Goal: Task Accomplishment & Management: Complete application form

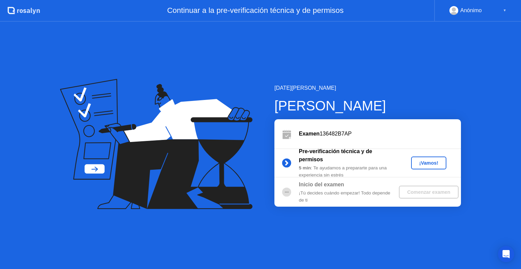
click at [430, 163] on div "¡Vamos!" at bounding box center [429, 162] width 30 height 5
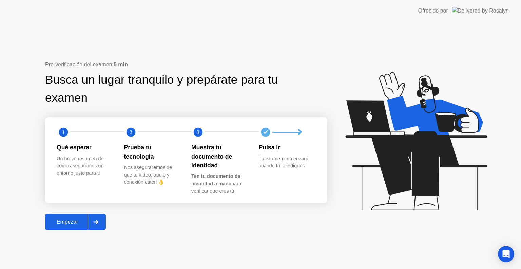
click at [68, 226] on button "Empezar" at bounding box center [75, 222] width 61 height 16
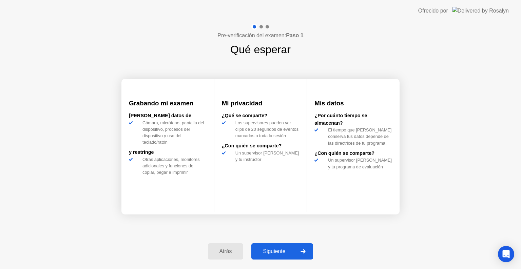
click at [265, 249] on div "Siguiente" at bounding box center [273, 251] width 41 height 6
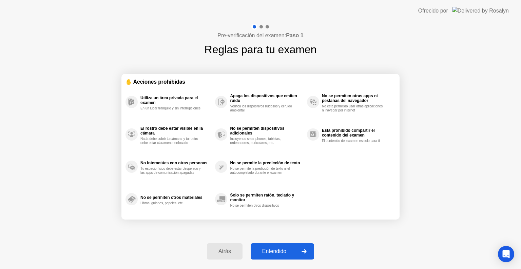
click at [265, 249] on div "Entendido" at bounding box center [274, 251] width 43 height 6
select select "**********"
select select "*******"
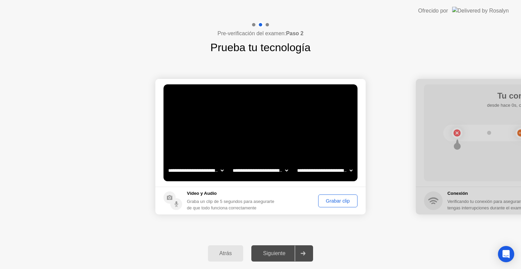
click at [331, 201] on div "Grabar clip" at bounding box center [337, 200] width 35 height 5
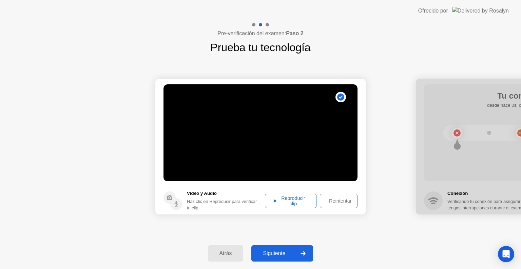
click at [281, 256] on div "Siguiente" at bounding box center [273, 253] width 41 height 6
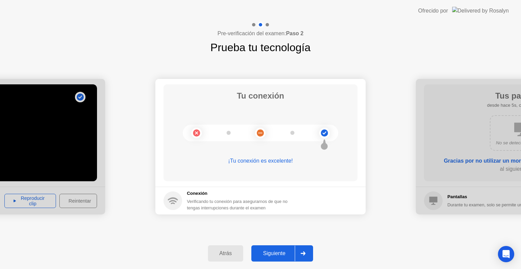
click at [280, 251] on div "Siguiente" at bounding box center [273, 253] width 41 height 6
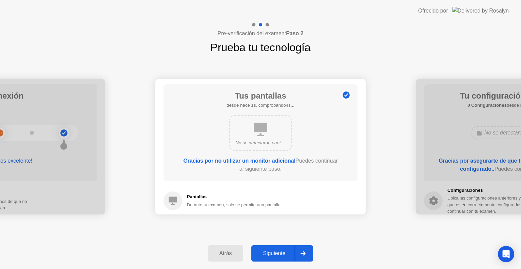
click at [273, 254] on div "Siguiente" at bounding box center [273, 253] width 41 height 6
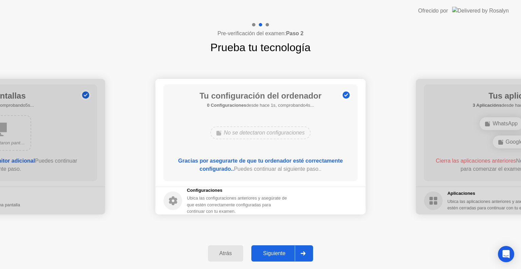
click at [275, 252] on div "Siguiente" at bounding box center [273, 253] width 41 height 6
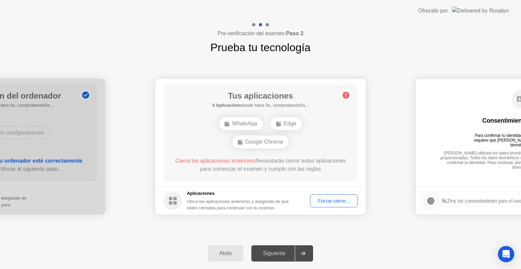
click at [325, 198] on div "Forzar cierre..." at bounding box center [333, 200] width 43 height 5
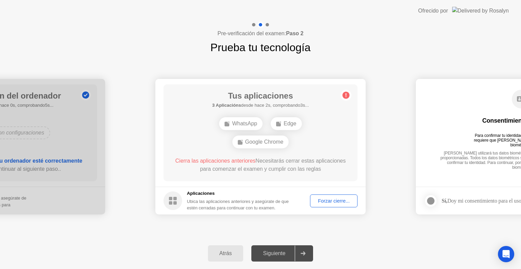
click at [341, 200] on div "Forzar cierre..." at bounding box center [333, 200] width 43 height 5
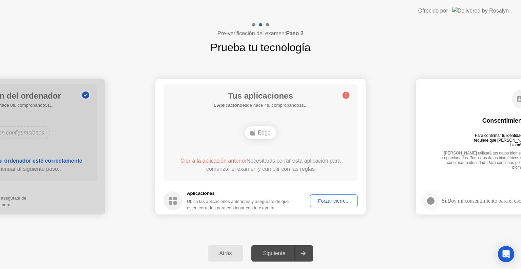
click at [337, 205] on button "Forzar cierre..." at bounding box center [333, 201] width 47 height 13
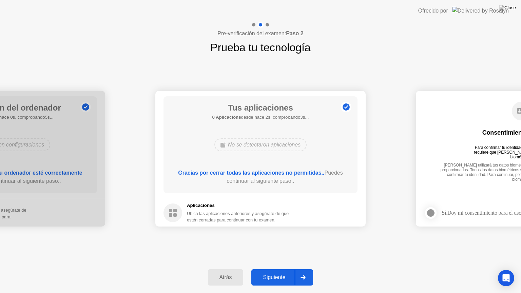
click at [286, 269] on div "Siguiente" at bounding box center [273, 277] width 41 height 6
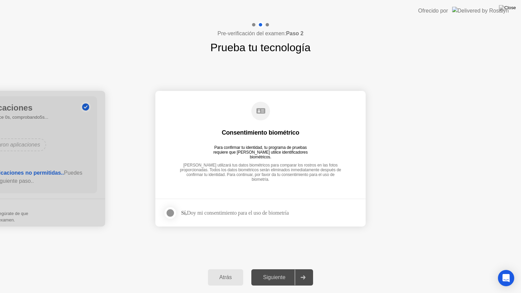
click at [166, 212] on div at bounding box center [170, 213] width 8 height 8
click at [280, 269] on div "Siguiente" at bounding box center [273, 277] width 41 height 6
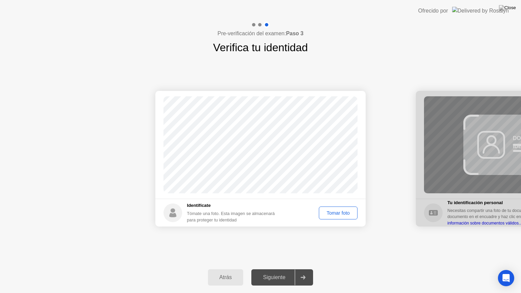
click at [328, 210] on div "Tomar foto" at bounding box center [338, 212] width 34 height 5
click at [342, 214] on div "Repetir" at bounding box center [341, 212] width 26 height 5
click at [339, 213] on div "Tomar foto" at bounding box center [338, 212] width 34 height 5
click at [295, 269] on div "Siguiente" at bounding box center [273, 277] width 41 height 6
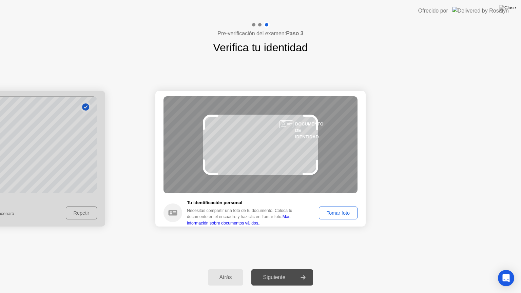
click at [338, 210] on div "Tomar foto" at bounding box center [338, 212] width 34 height 5
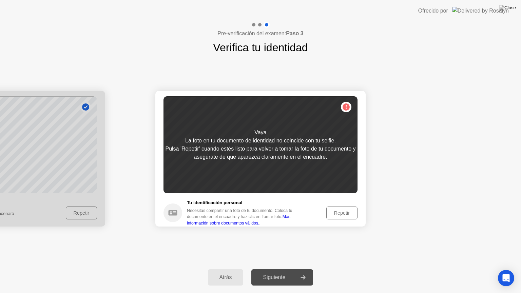
click at [337, 210] on div "Repetir" at bounding box center [341, 212] width 26 height 5
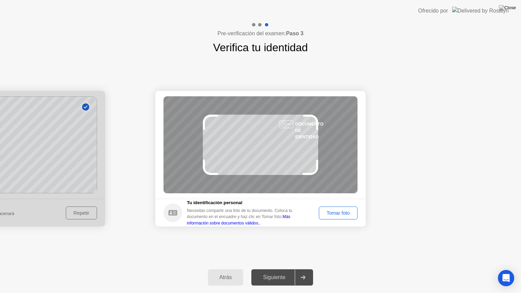
click at [341, 213] on div "Tomar foto" at bounding box center [338, 212] width 34 height 5
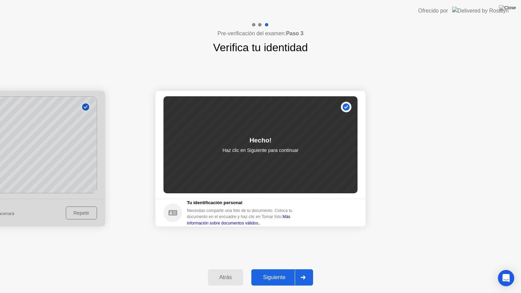
click at [297, 269] on div at bounding box center [303, 277] width 16 height 16
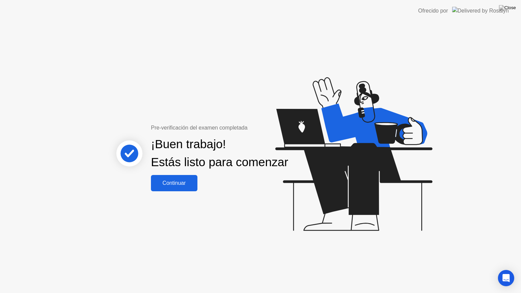
click at [169, 191] on button "Continuar" at bounding box center [174, 183] width 46 height 16
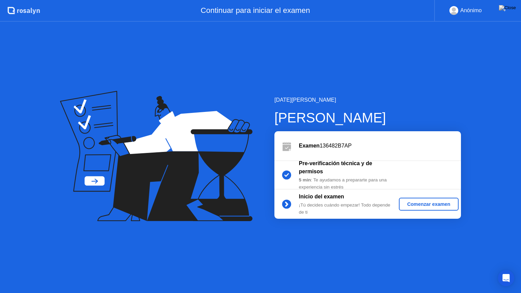
click at [425, 203] on div "Comenzar examen" at bounding box center [428, 203] width 54 height 5
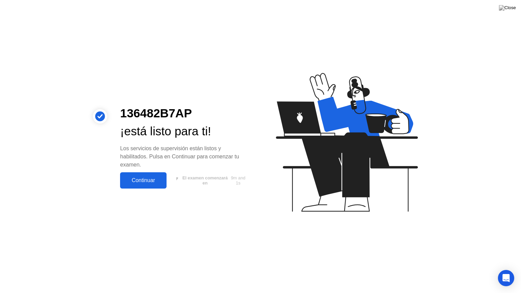
click at [160, 175] on button "Continuar" at bounding box center [143, 180] width 46 height 16
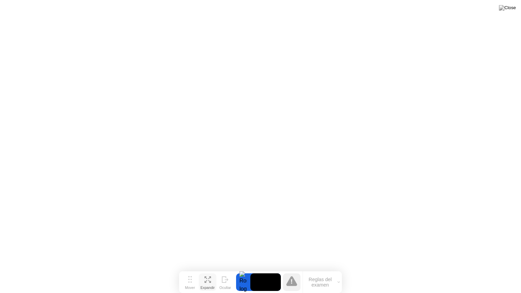
click at [209, 269] on icon at bounding box center [207, 279] width 6 height 6
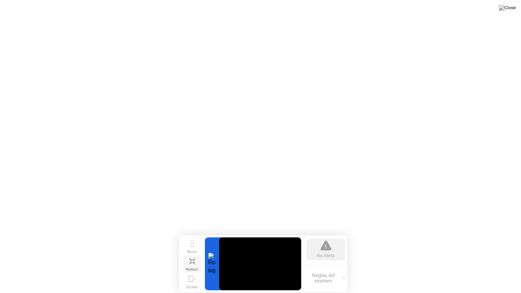
click at [187, 262] on button "Reducir" at bounding box center [192, 264] width 18 height 18
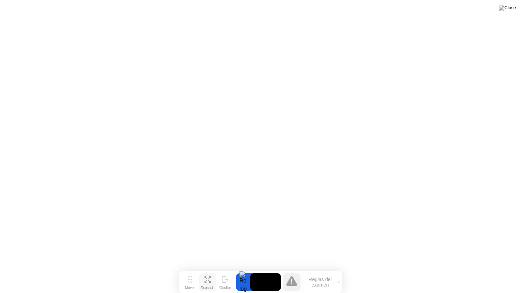
click at [205, 269] on icon at bounding box center [205, 281] width 3 height 3
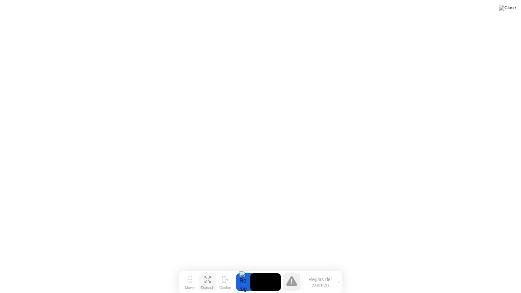
click at [207, 269] on icon at bounding box center [207, 279] width 6 height 6
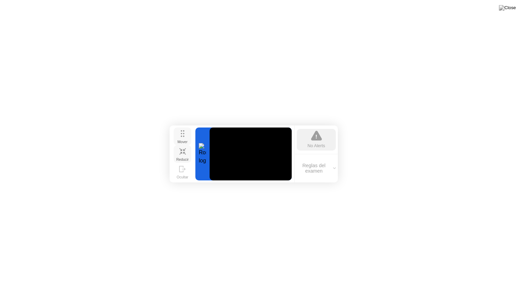
drag, startPoint x: 194, startPoint y: 248, endPoint x: 185, endPoint y: 137, distance: 111.5
click at [185, 140] on div "Mover" at bounding box center [182, 142] width 10 height 4
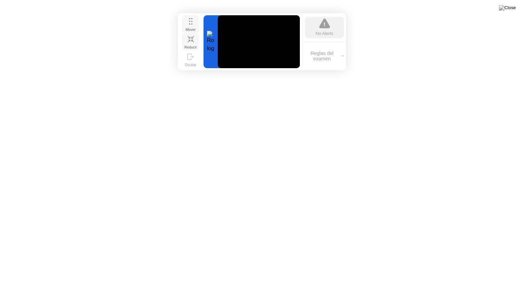
drag, startPoint x: 183, startPoint y: 137, endPoint x: 190, endPoint y: 26, distance: 111.1
click at [190, 27] on div "Mover" at bounding box center [190, 29] width 10 height 4
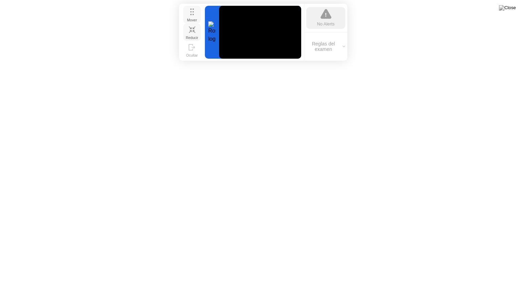
drag, startPoint x: 193, startPoint y: 28, endPoint x: 194, endPoint y: 19, distance: 9.6
click at [194, 19] on div "Mover" at bounding box center [192, 20] width 10 height 4
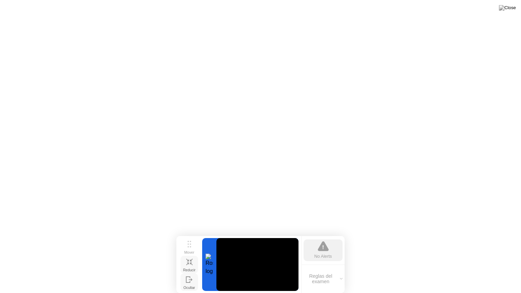
drag, startPoint x: 195, startPoint y: 15, endPoint x: 192, endPoint y: 281, distance: 265.4
click at [192, 269] on div "Mover Reducir Ocultar" at bounding box center [189, 264] width 22 height 53
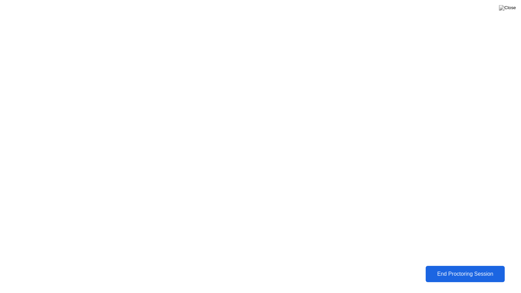
click at [432, 269] on div "End Proctoring Session" at bounding box center [464, 274] width 75 height 6
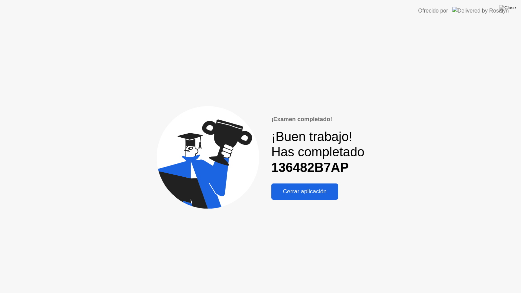
click at [314, 195] on div "Cerrar aplicación" at bounding box center [304, 191] width 63 height 7
